Goal: Transaction & Acquisition: Purchase product/service

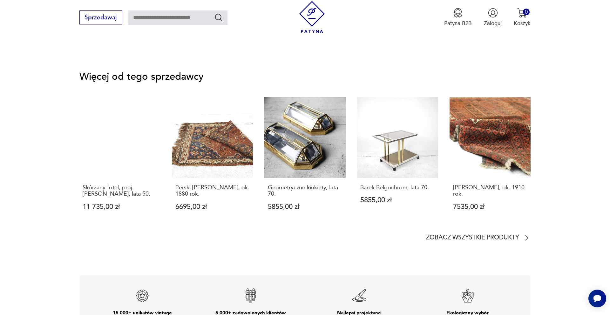
scroll to position [991, 0]
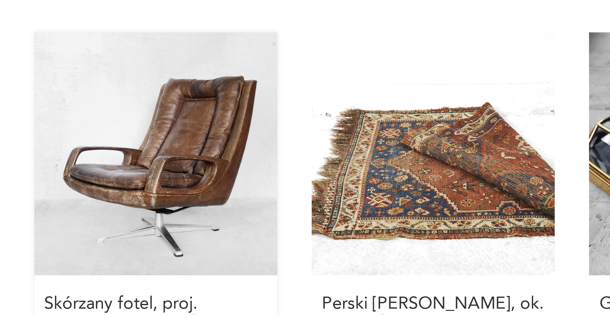
click at [125, 151] on link "Skórzany fotel, proj. [PERSON_NAME], lata 50. 11 735,00 zł" at bounding box center [119, 175] width 81 height 128
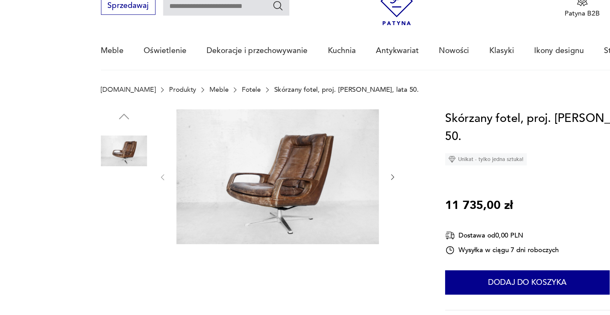
click at [101, 187] on img at bounding box center [97, 189] width 36 height 36
